Goal: Task Accomplishment & Management: Use online tool/utility

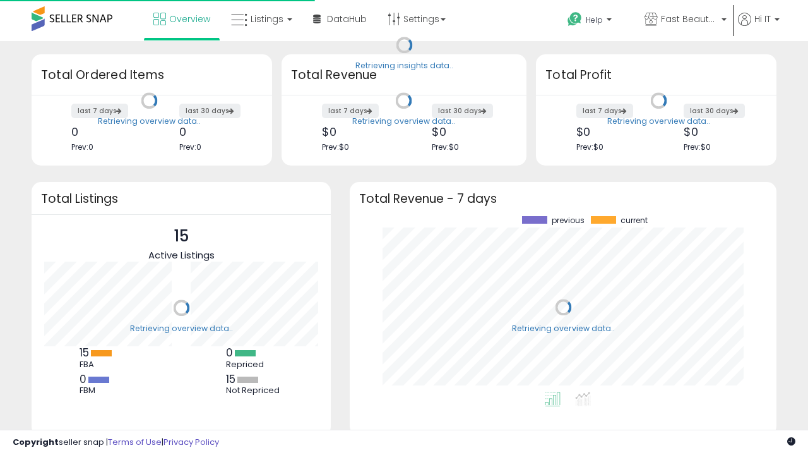
scroll to position [176, 402]
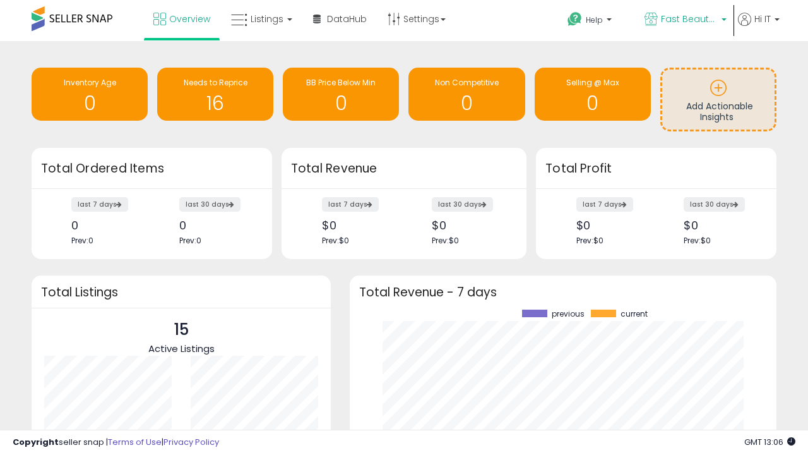
click at [685, 20] on span "Fast Beauty ([GEOGRAPHIC_DATA])" at bounding box center [689, 19] width 57 height 13
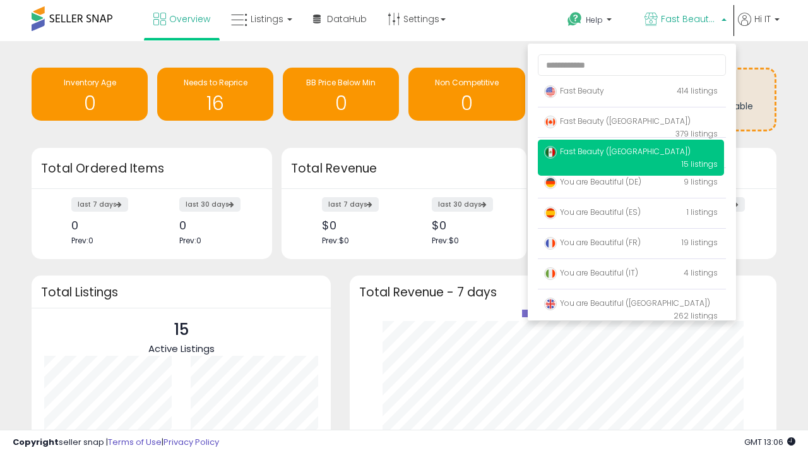
click at [631, 123] on span "Fast Beauty ([GEOGRAPHIC_DATA])" at bounding box center [617, 121] width 147 height 11
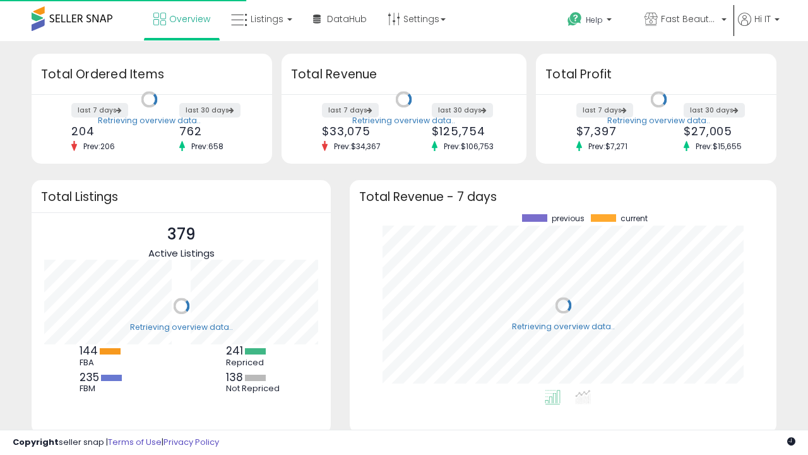
scroll to position [176, 402]
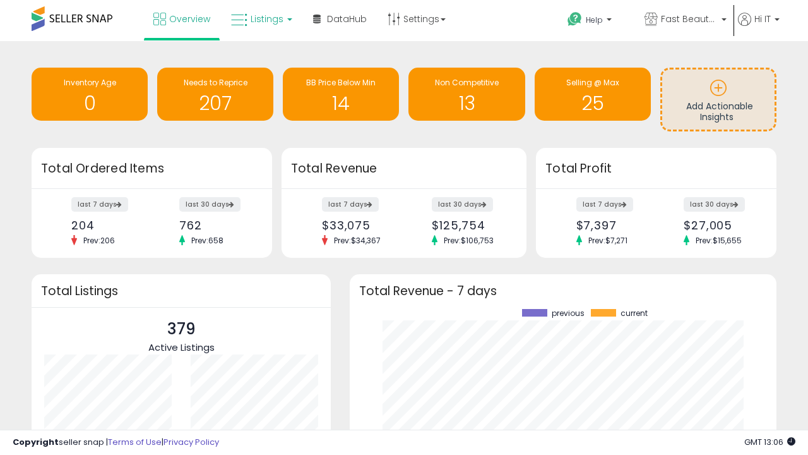
click at [260, 19] on span "Listings" at bounding box center [267, 19] width 33 height 13
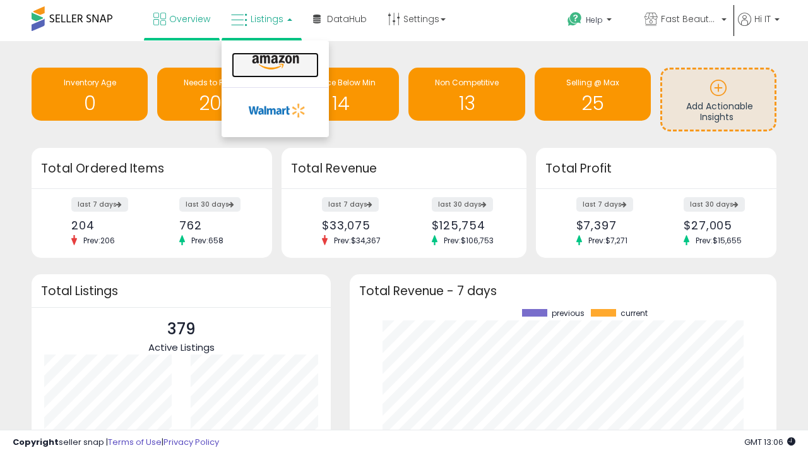
click at [274, 63] on icon at bounding box center [275, 62] width 55 height 16
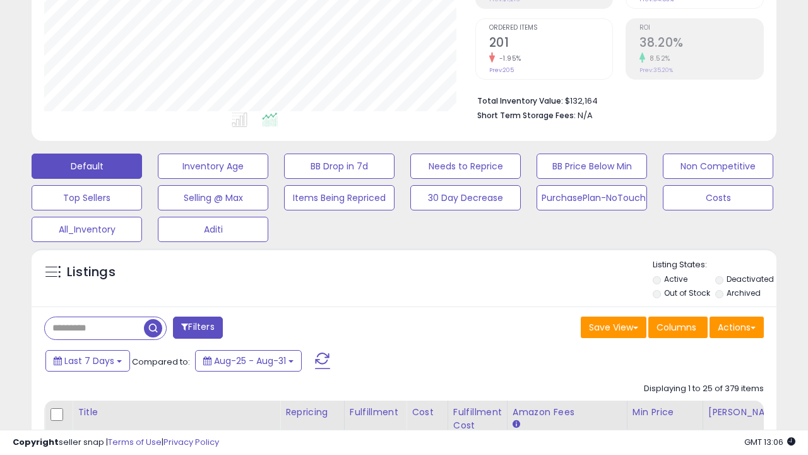
scroll to position [259, 431]
click at [87, 227] on button "All_Inventory" at bounding box center [87, 229] width 111 height 25
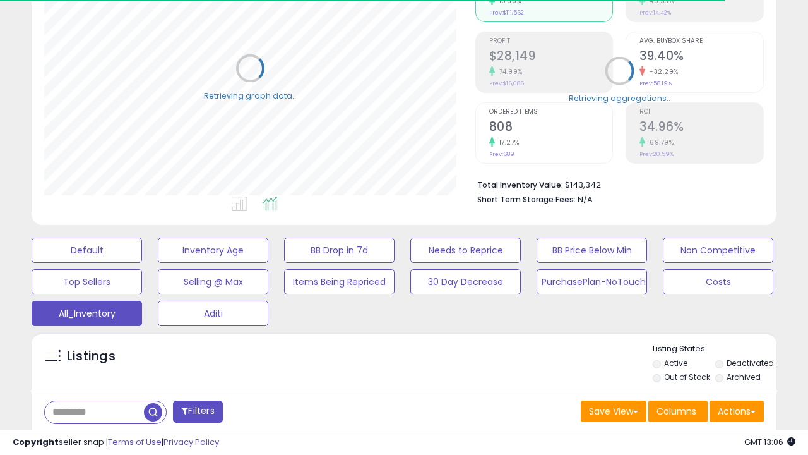
scroll to position [377, 0]
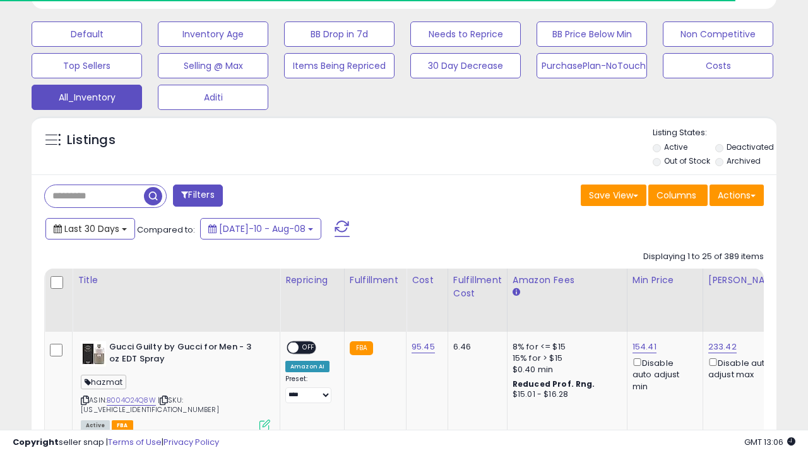
click at [90, 227] on span "Last 30 Days" at bounding box center [91, 228] width 55 height 13
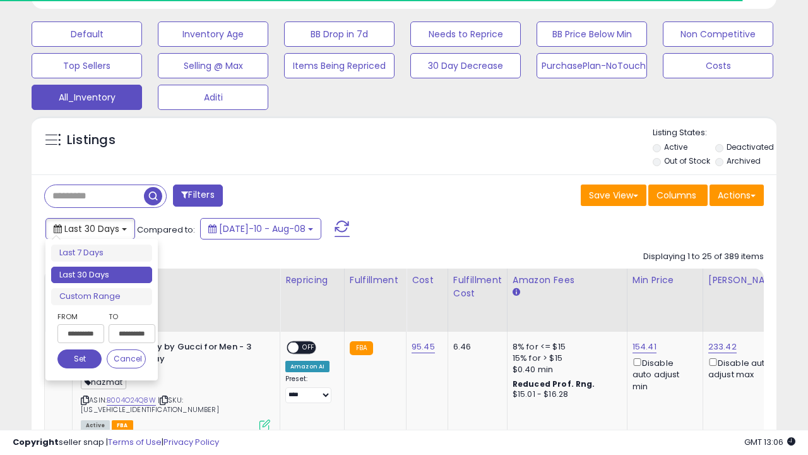
scroll to position [259, 431]
click at [102, 275] on li "Last 30 Days" at bounding box center [101, 275] width 101 height 17
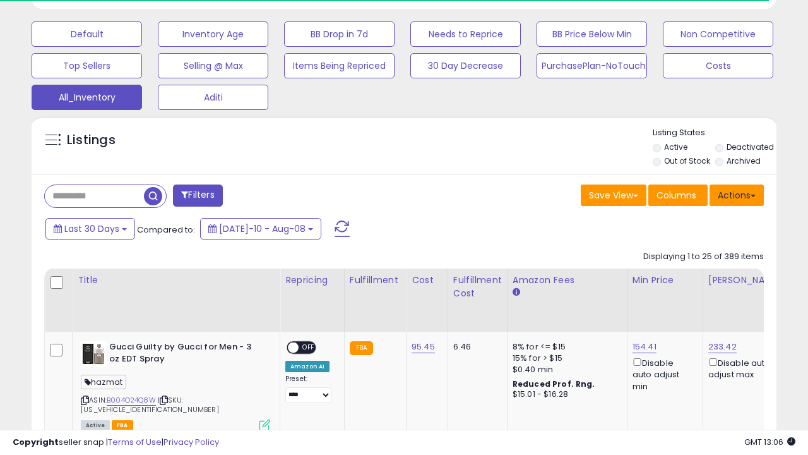
click at [737, 194] on button "Actions" at bounding box center [737, 194] width 54 height 21
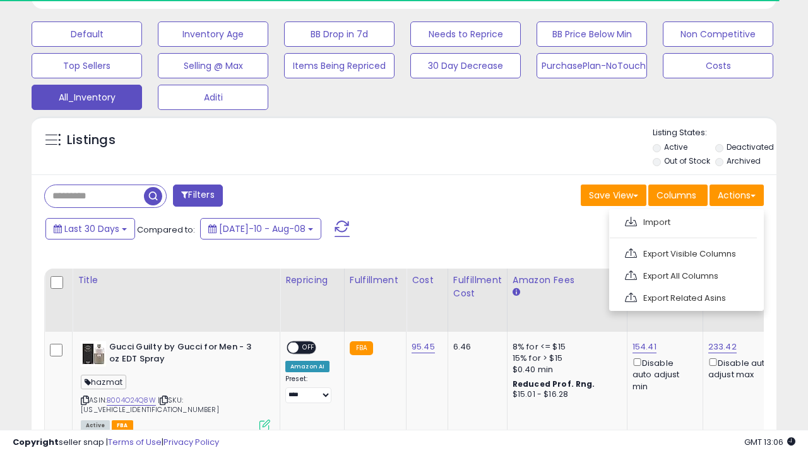
click at [685, 274] on link "Export All Columns" at bounding box center [685, 276] width 138 height 20
